Goal: Find specific page/section: Find specific page/section

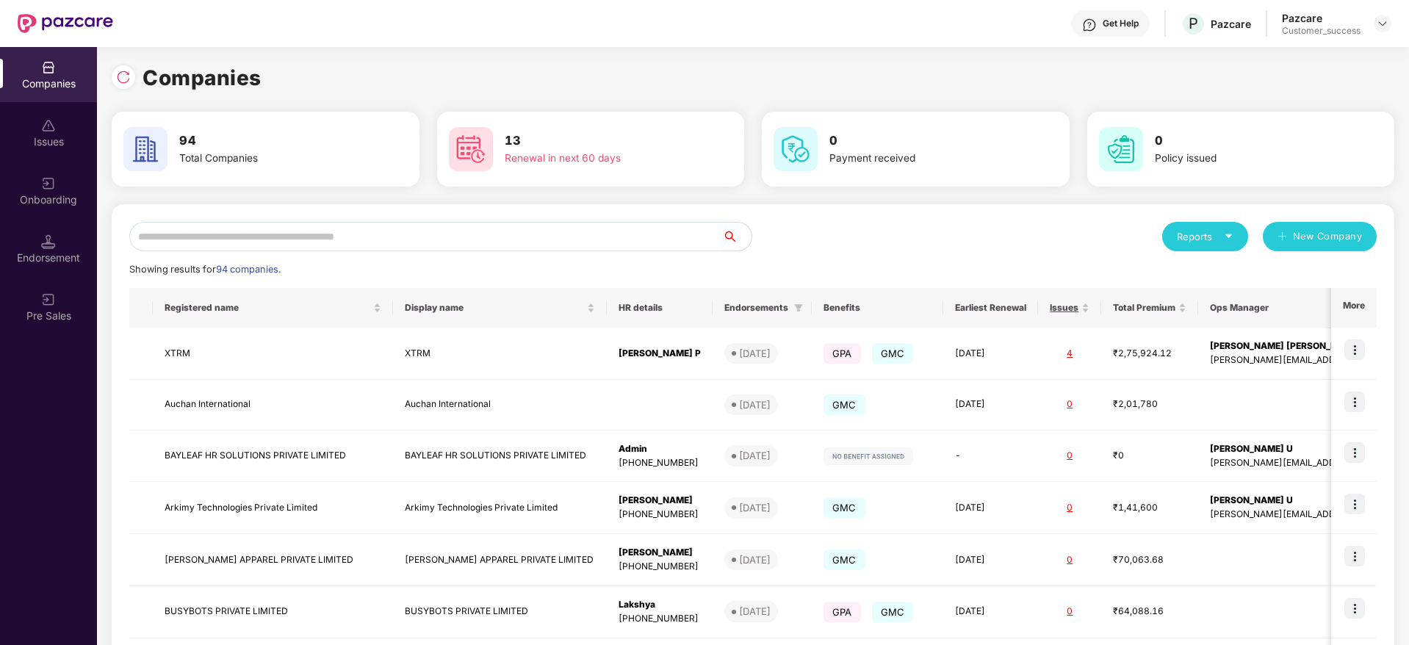
click at [364, 232] on input "text" at bounding box center [425, 236] width 593 height 29
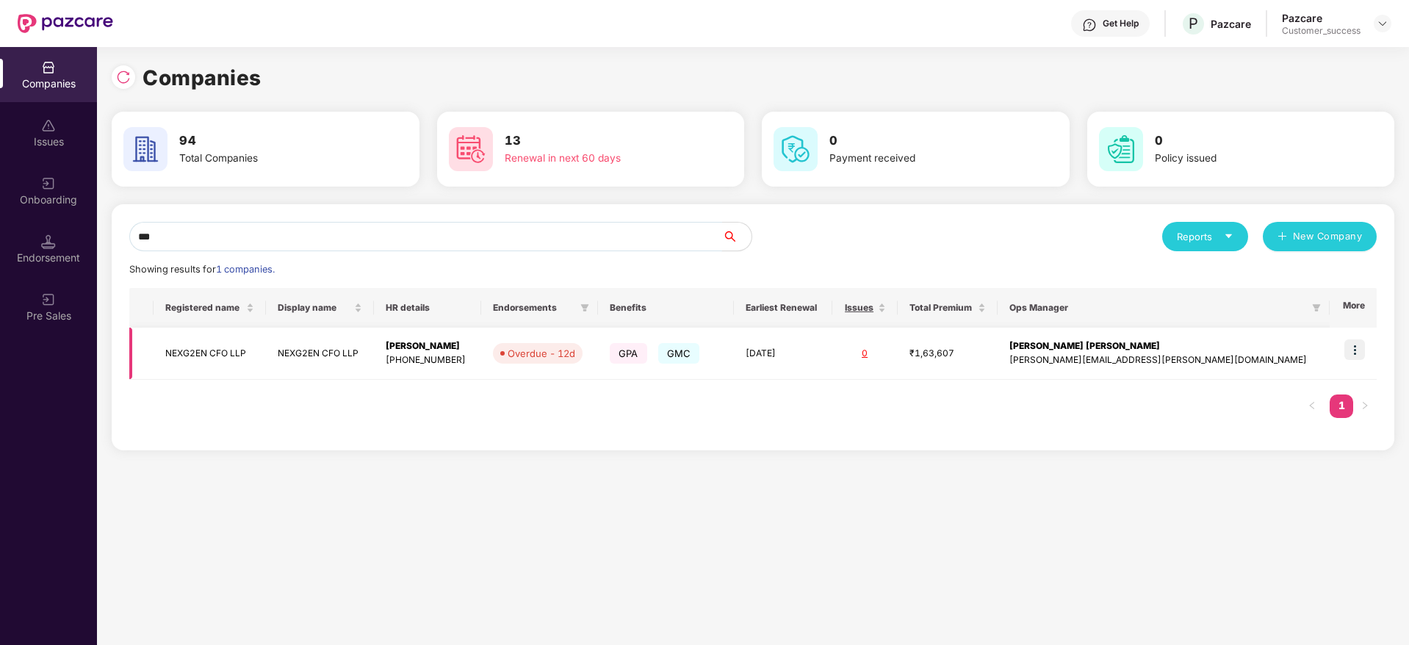
type input "***"
click at [1354, 353] on img at bounding box center [1355, 349] width 21 height 21
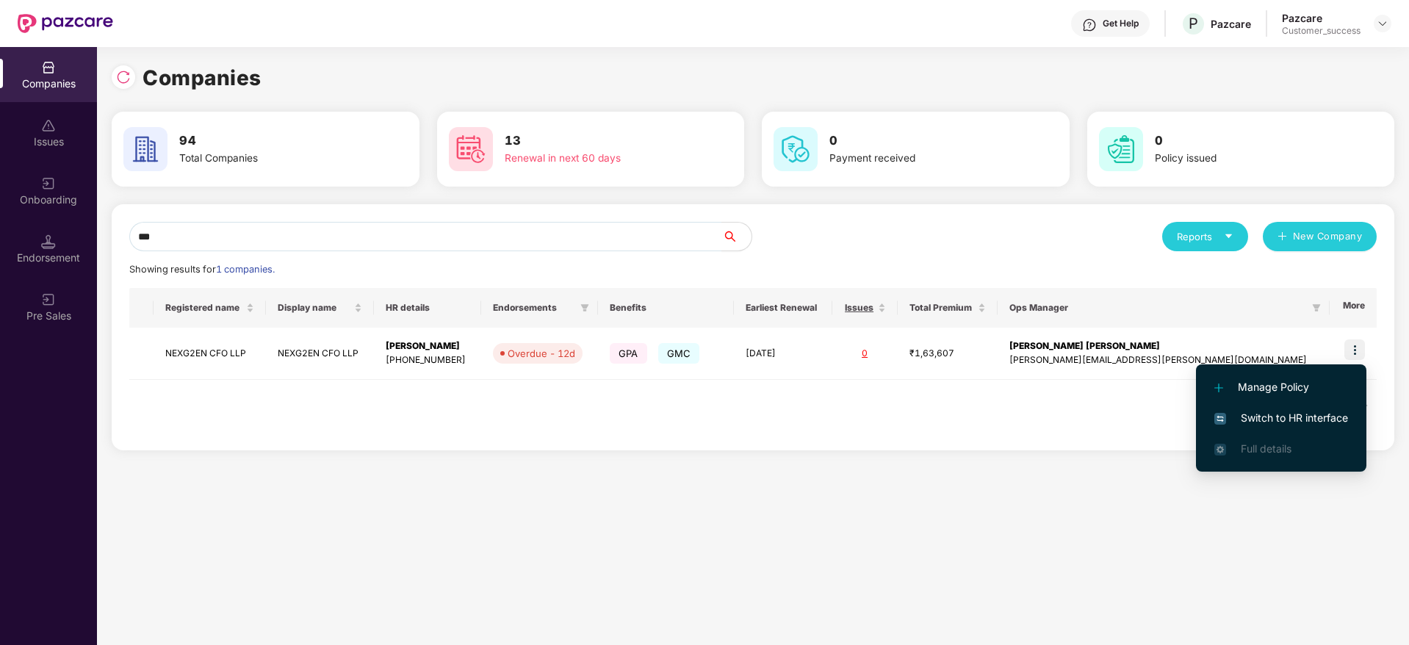
click at [1332, 410] on span "Switch to HR interface" at bounding box center [1281, 418] width 134 height 16
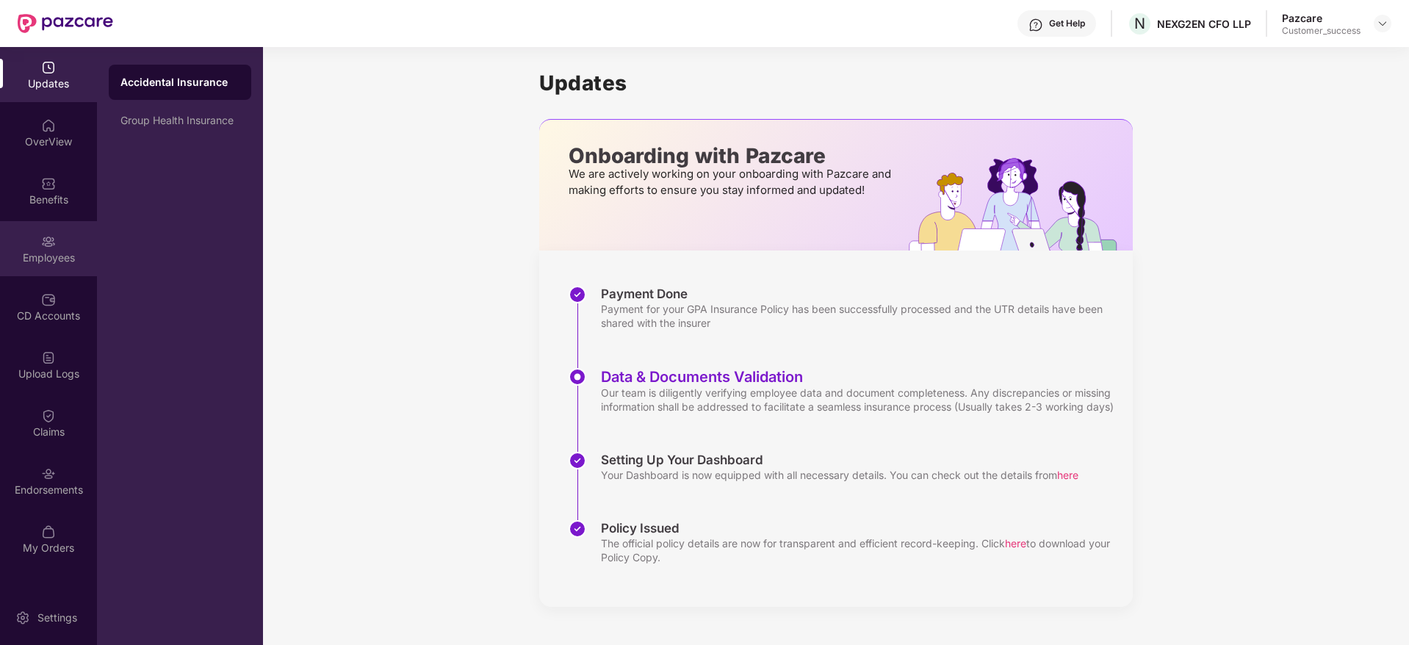
click at [76, 234] on div "Employees" at bounding box center [48, 248] width 97 height 55
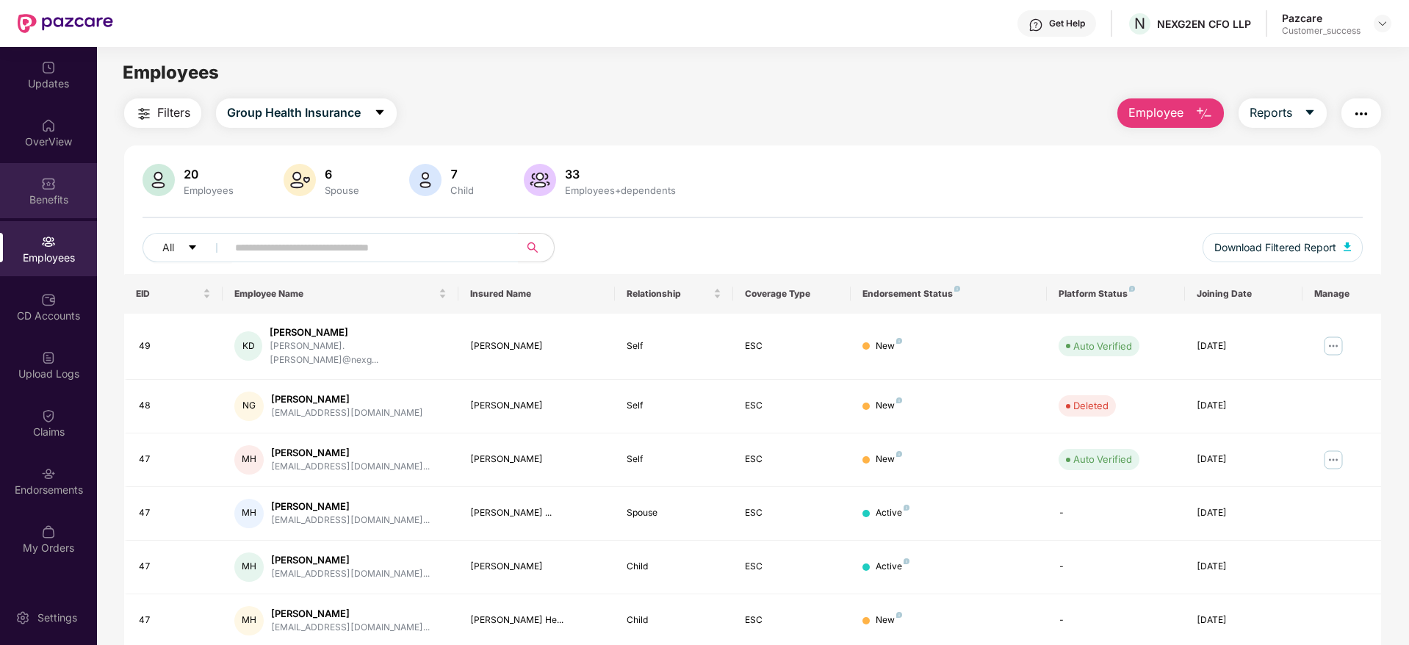
click at [84, 201] on div "Benefits" at bounding box center [48, 199] width 97 height 15
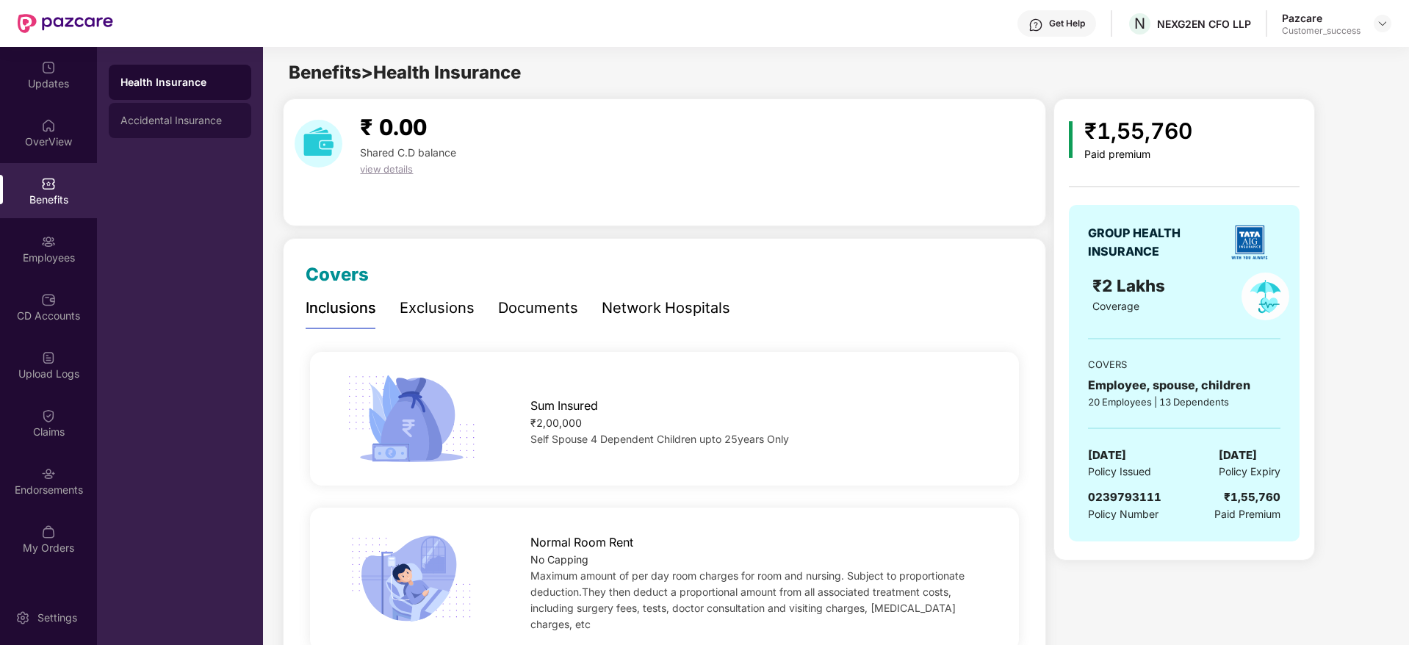
click at [191, 121] on div "Accidental Insurance" at bounding box center [179, 121] width 119 height 12
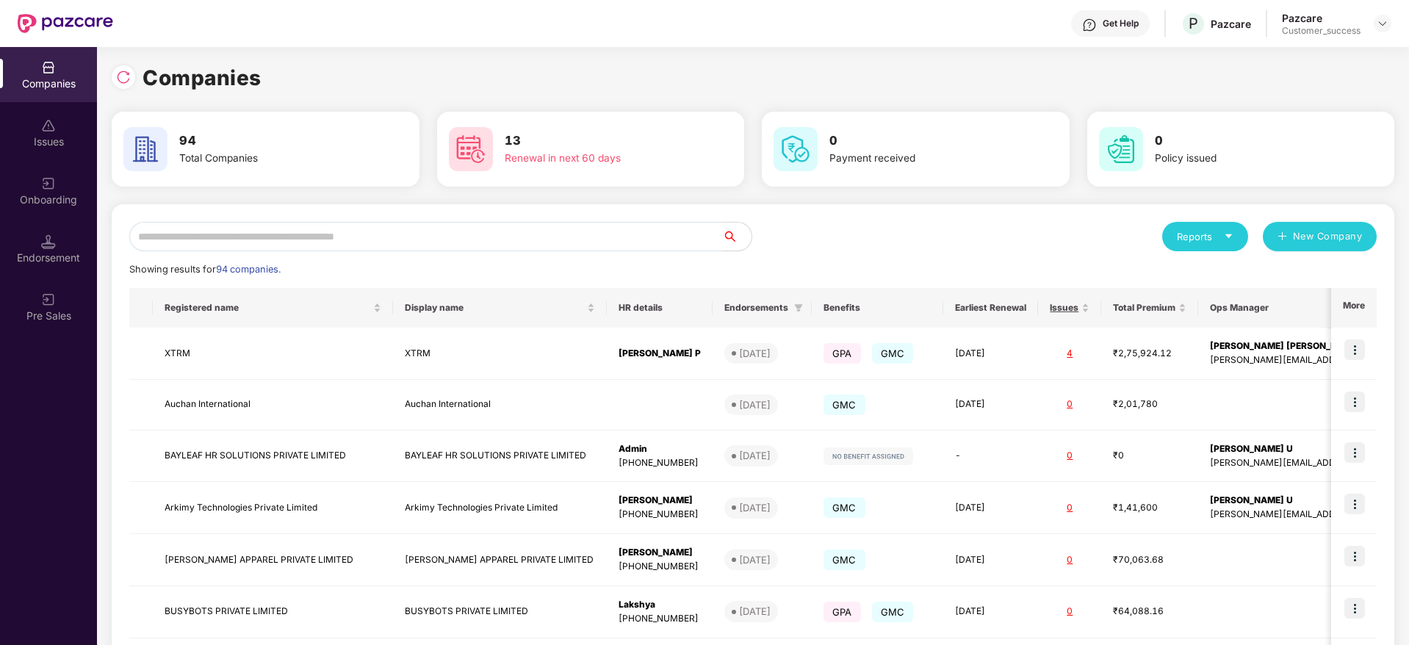
click at [236, 240] on input "text" at bounding box center [425, 236] width 593 height 29
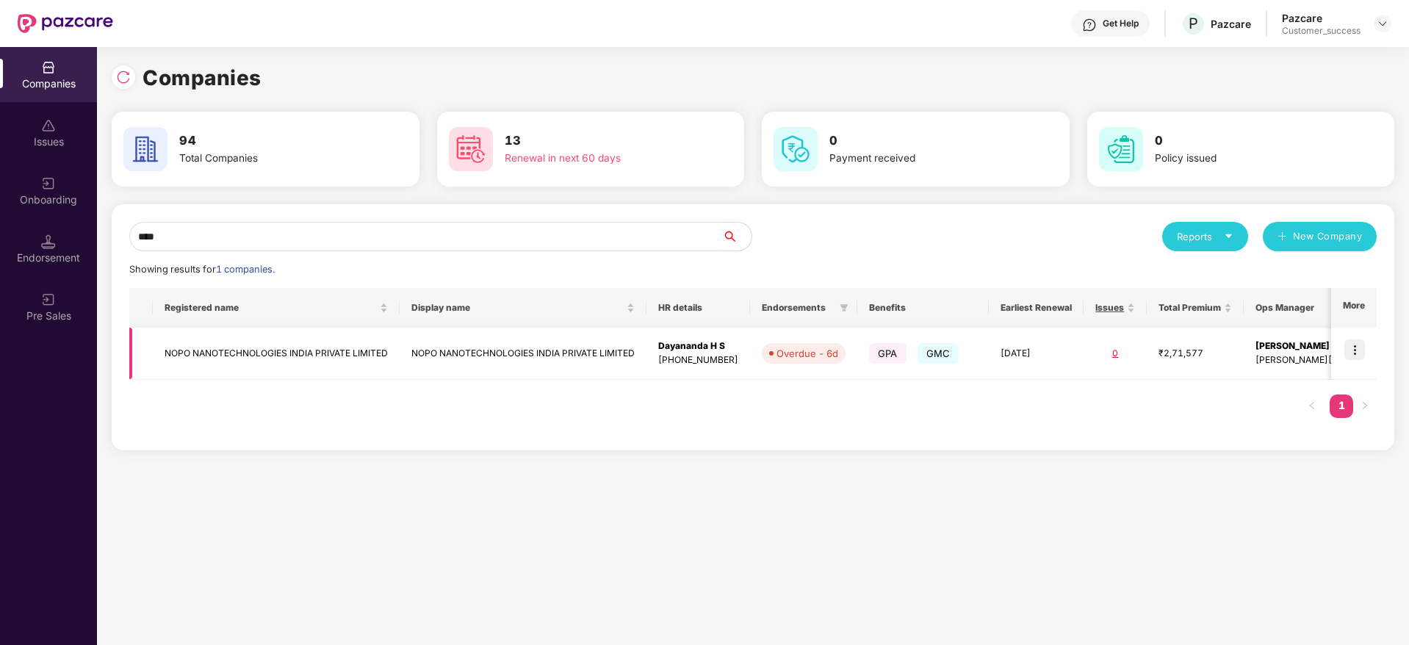
type input "****"
click at [1351, 352] on img at bounding box center [1355, 349] width 21 height 21
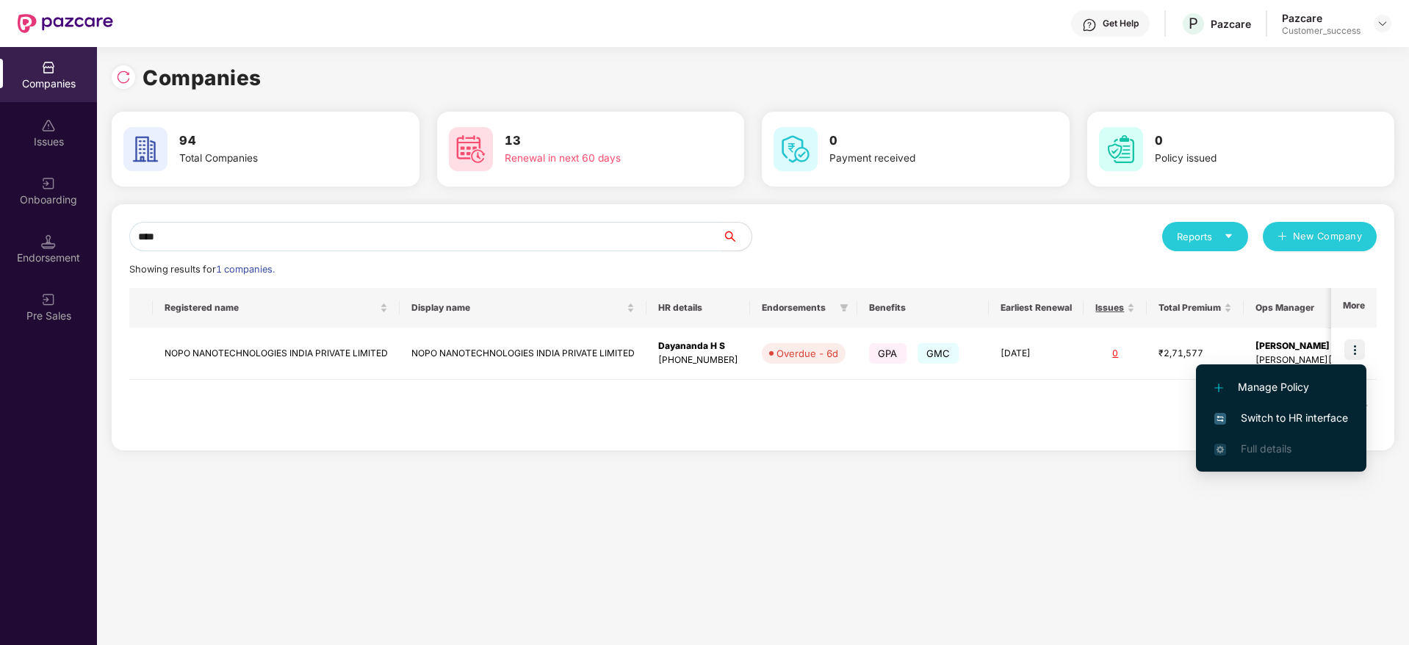
click at [1293, 404] on li "Switch to HR interface" at bounding box center [1281, 418] width 170 height 31
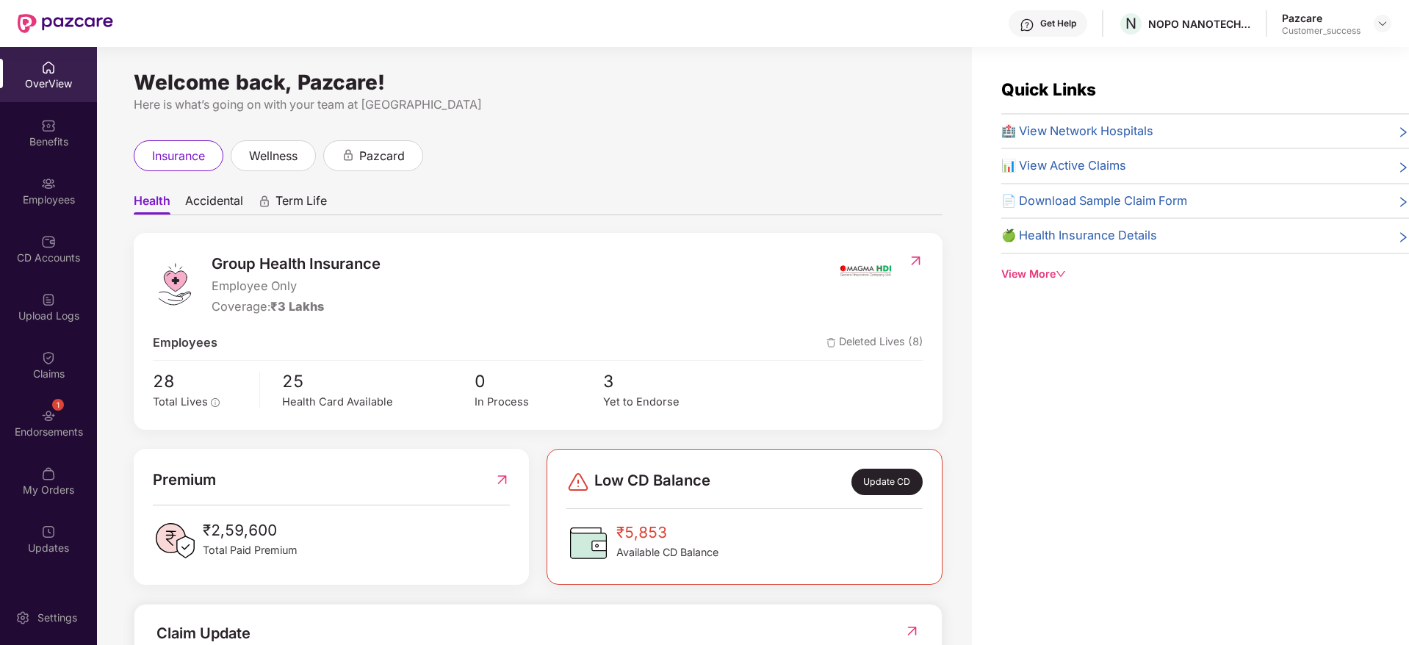
click at [46, 157] on div "Benefits" at bounding box center [48, 132] width 97 height 55
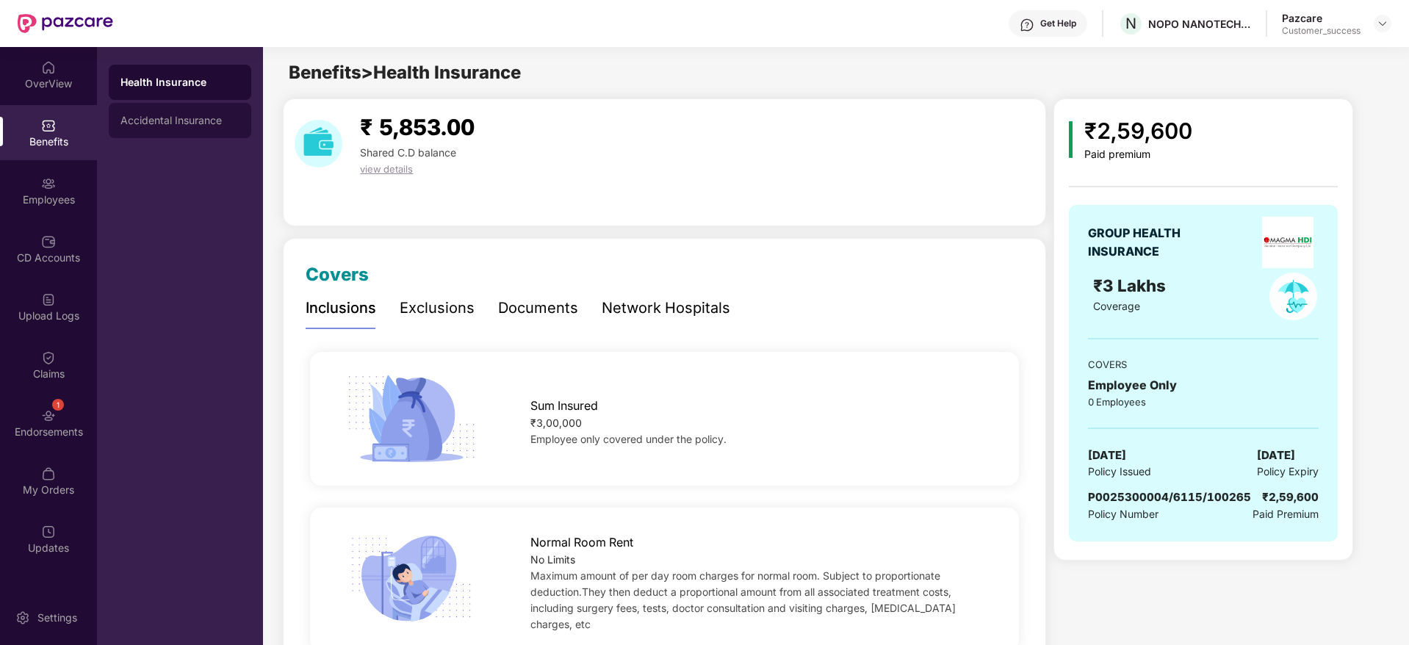
click at [181, 122] on div "Accidental Insurance" at bounding box center [179, 121] width 119 height 12
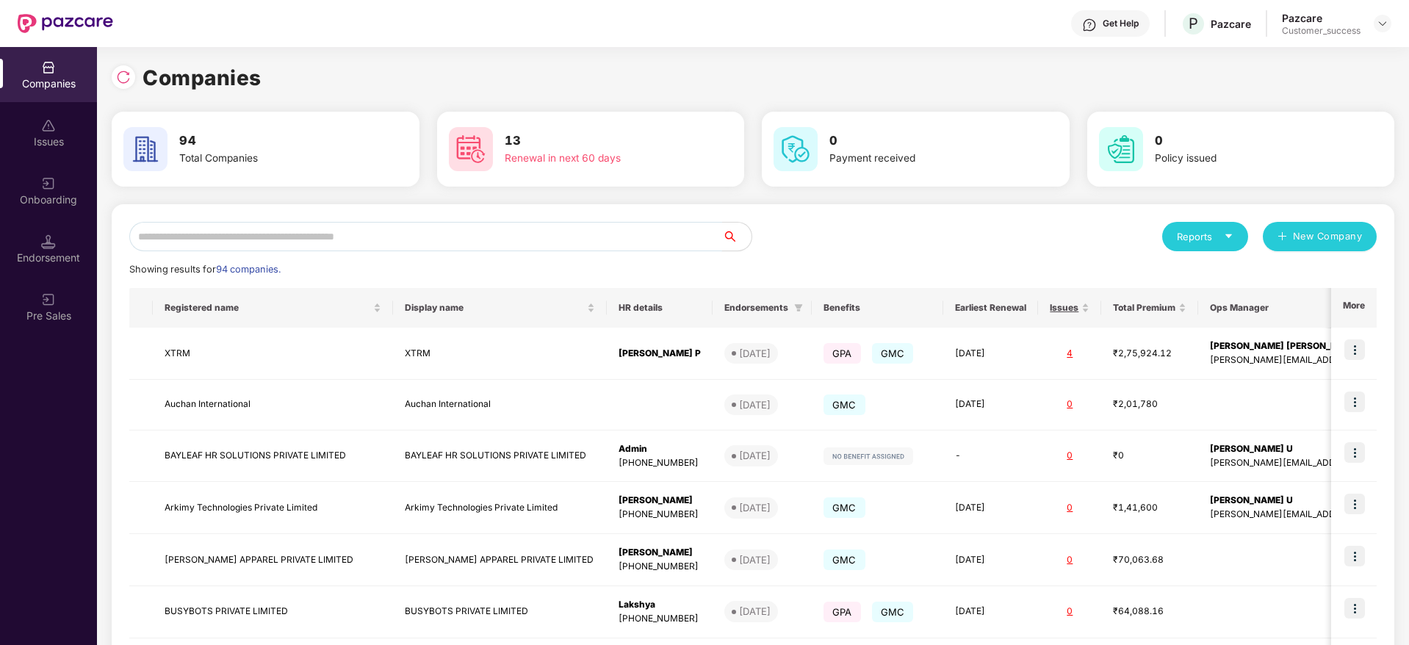
click at [385, 223] on input "text" at bounding box center [425, 236] width 593 height 29
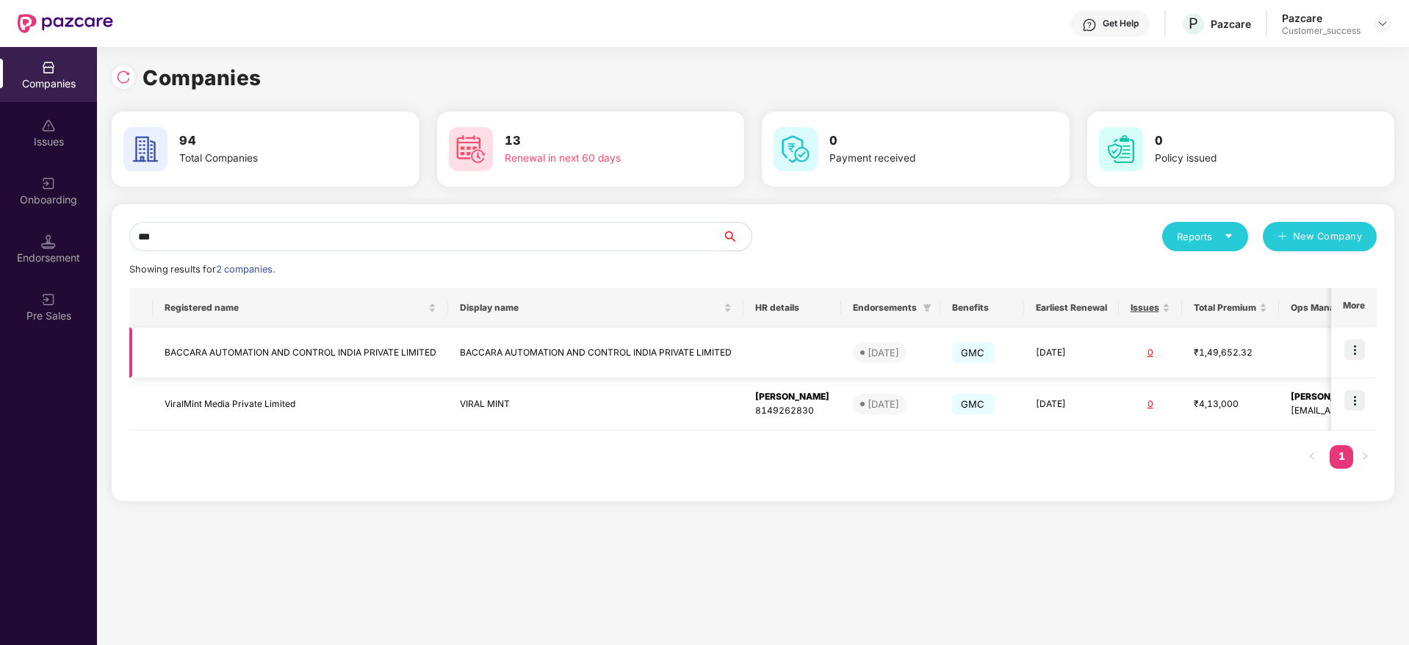
type input "***"
click at [1359, 341] on img at bounding box center [1355, 349] width 21 height 21
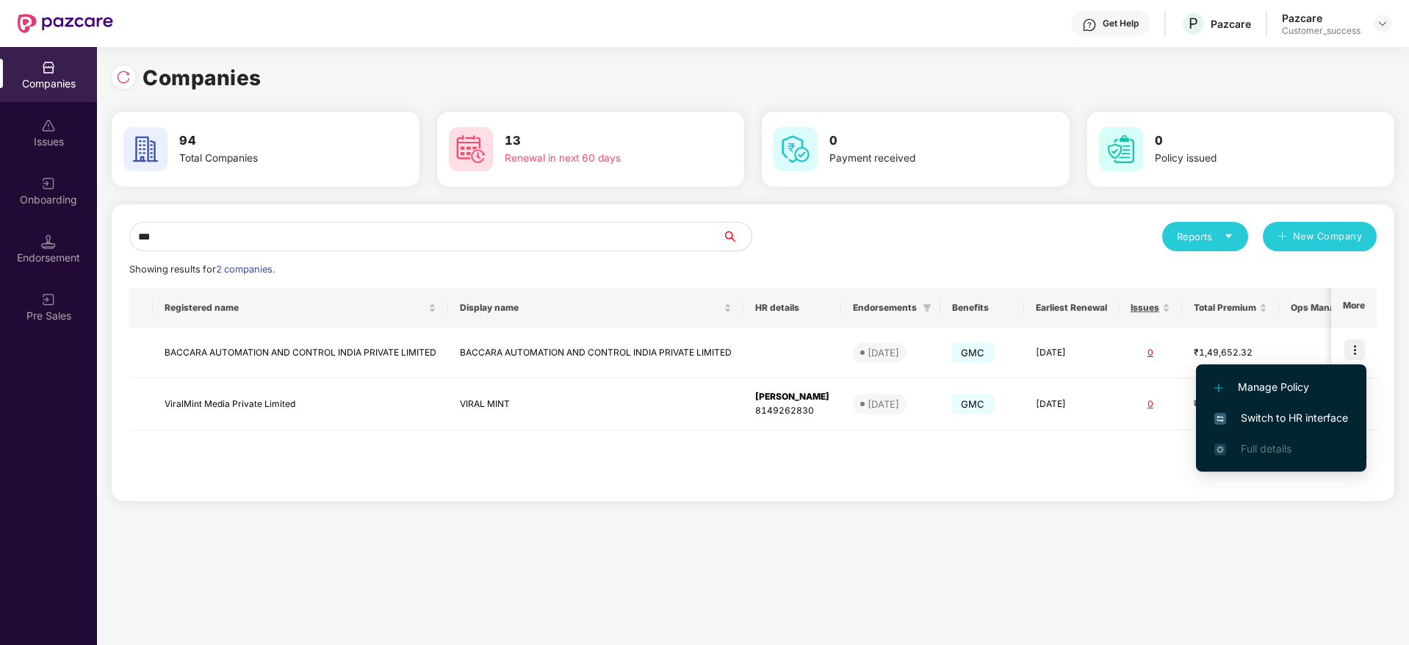
click at [1272, 411] on span "Switch to HR interface" at bounding box center [1281, 418] width 134 height 16
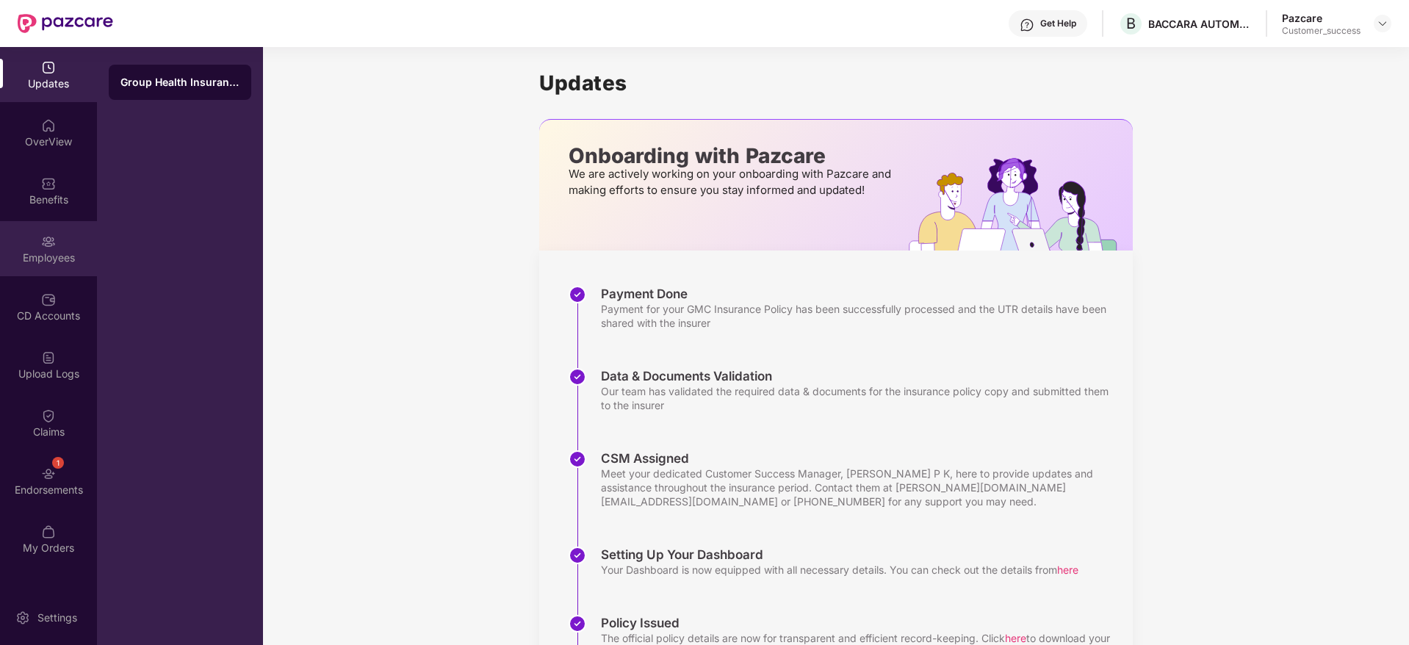
click at [54, 257] on div "Employees" at bounding box center [48, 258] width 97 height 15
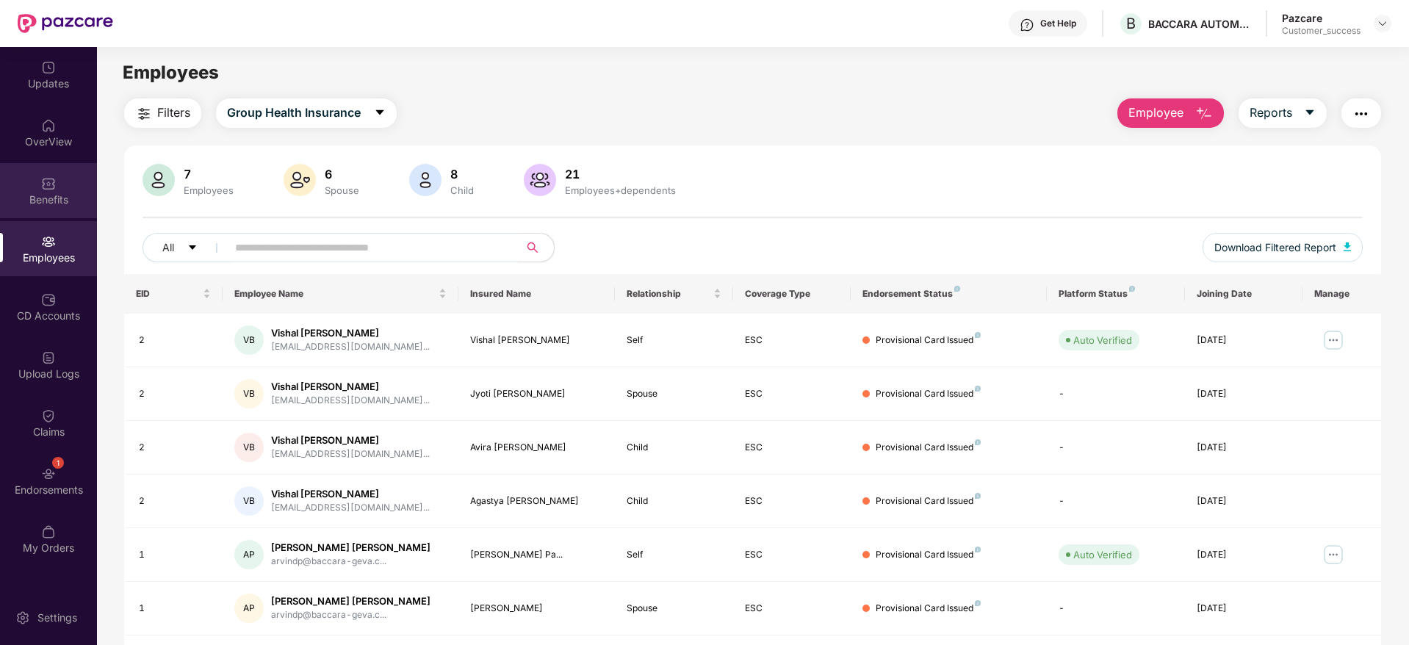
click at [56, 163] on div "Benefits" at bounding box center [48, 190] width 97 height 55
